Goal: Find specific page/section: Find specific page/section

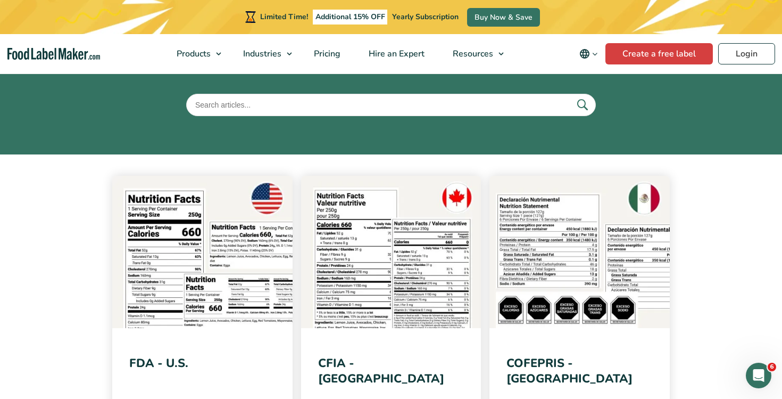
click at [49, 64] on nav "Products Food Nutrition Labelling Supplements Formulation & Labelling Industrie…" at bounding box center [391, 53] width 782 height 39
click at [64, 54] on img "Food Label Maker homepage" at bounding box center [53, 54] width 93 height 12
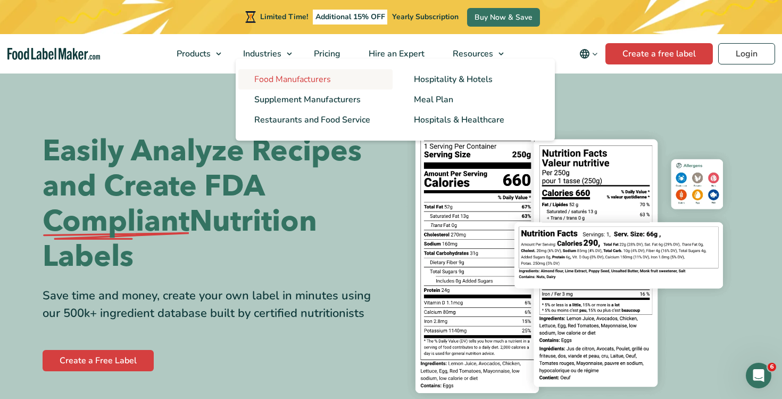
click at [295, 76] on span "Food Manufacturers" at bounding box center [292, 79] width 77 height 12
